Goal: Task Accomplishment & Management: Manage account settings

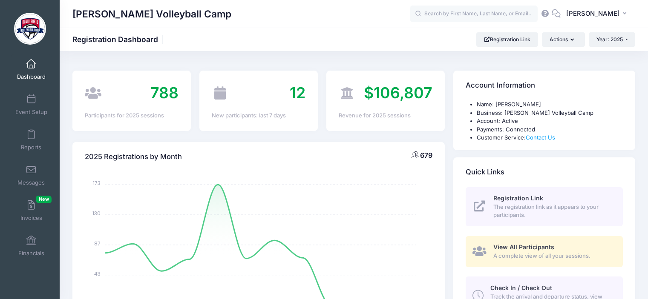
select select
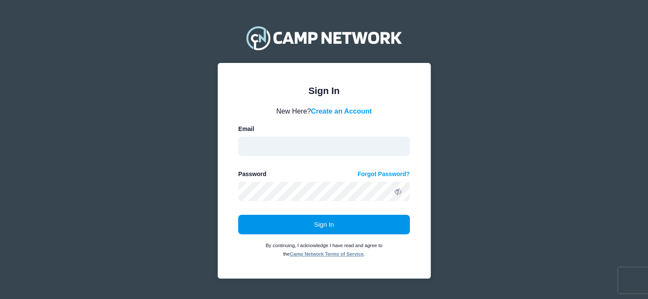
type input "[EMAIL_ADDRESS][DOMAIN_NAME]"
click at [327, 220] on button "Sign In" at bounding box center [324, 225] width 172 height 20
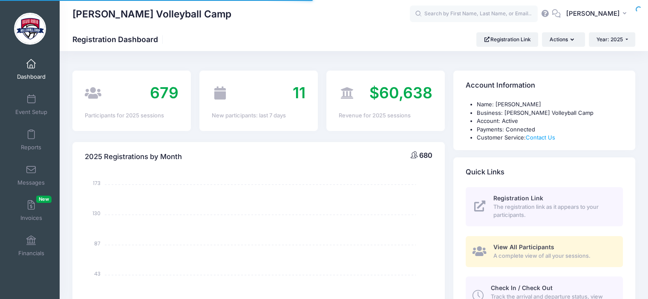
select select
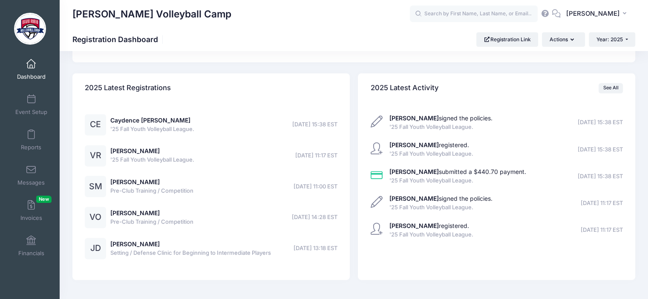
scroll to position [1304, 0]
